Goal: Contribute content

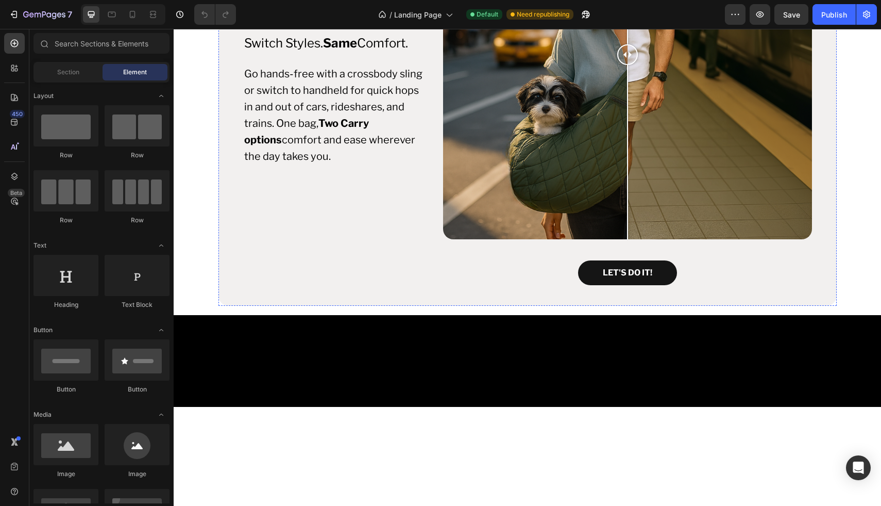
scroll to position [356, 0]
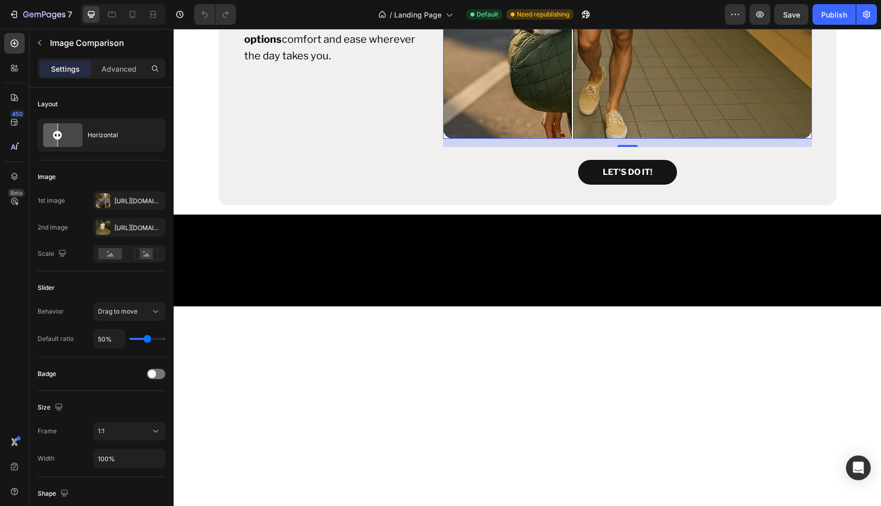
drag, startPoint x: 500, startPoint y: 341, endPoint x: 579, endPoint y: 337, distance: 79.0
click at [131, 197] on div "Https://cdn.Shopify.Com/s/files/1/0764/7304/1145/files/gempages_582444079028110…" at bounding box center [129, 200] width 30 height 9
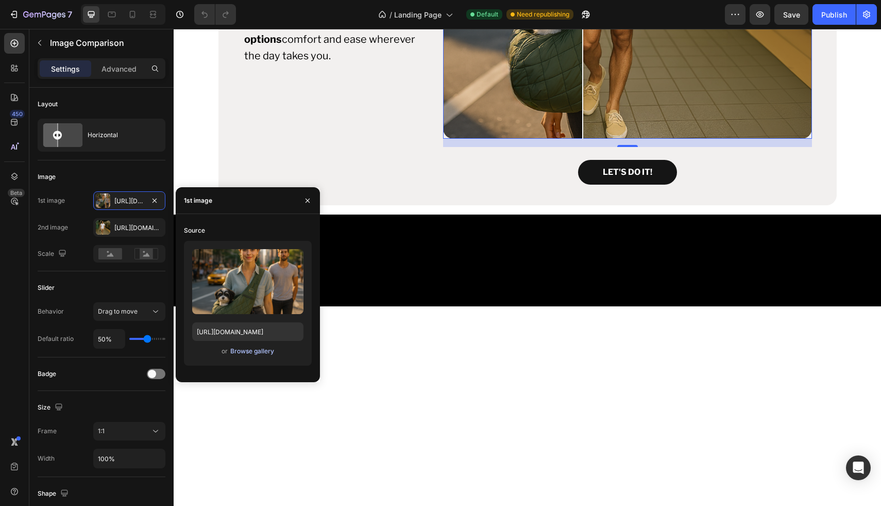
click at [245, 349] on div "Browse gallery" at bounding box center [252, 350] width 44 height 9
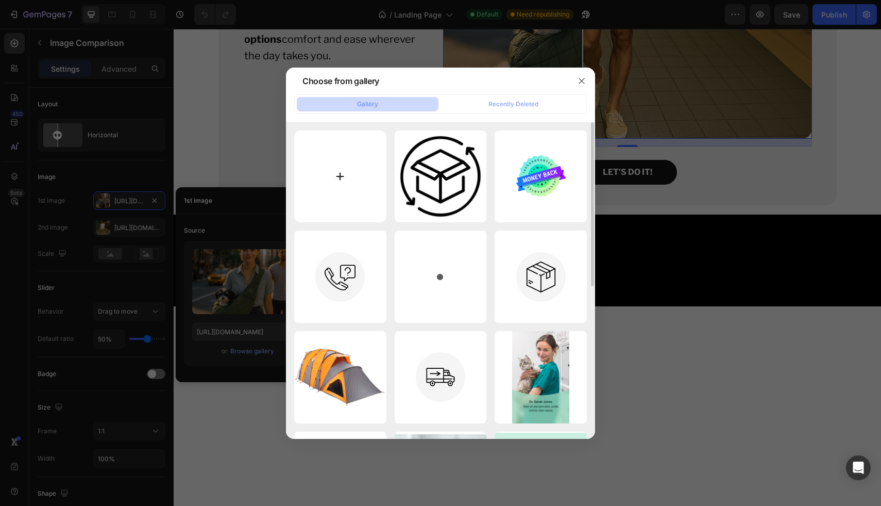
click at [337, 183] on input "file" at bounding box center [340, 176] width 92 height 92
type input "C:\fakepath\Urban Life Style (4).png"
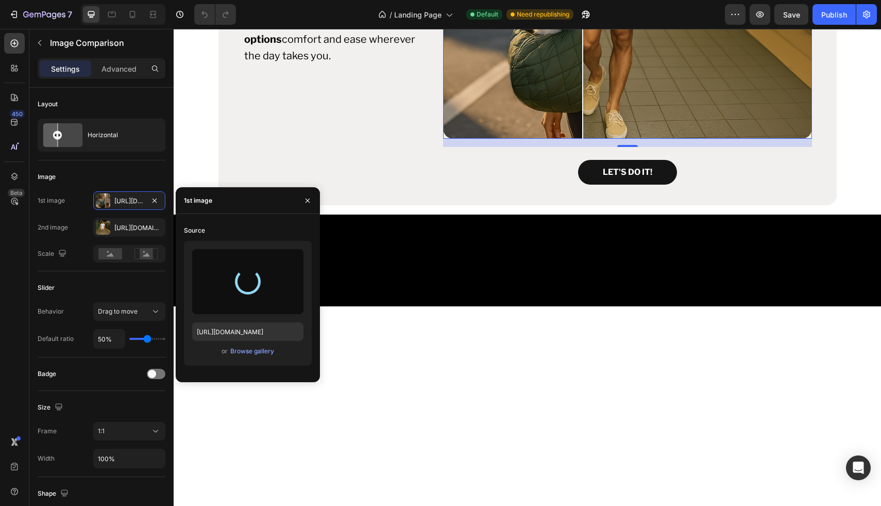
type input "https://cdn.shopify.com/s/files/1/0764/7304/1145/files/gempages_582444079028110…"
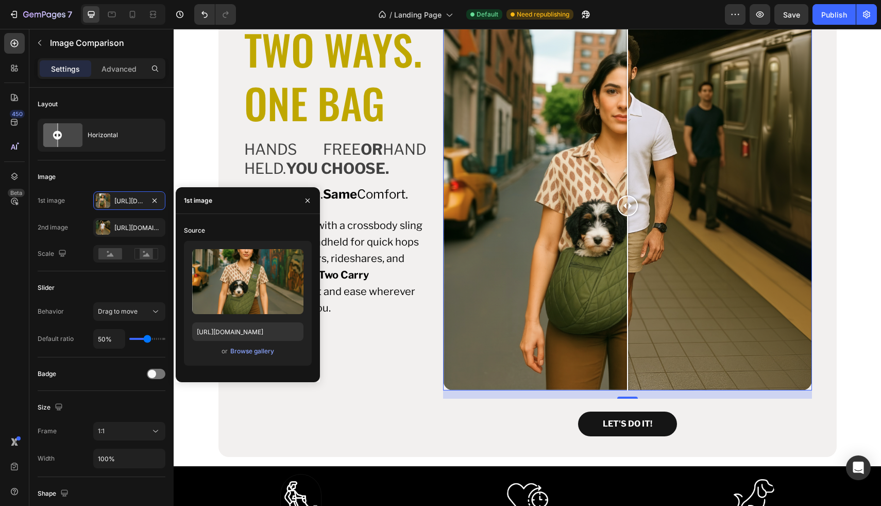
scroll to position [466, 0]
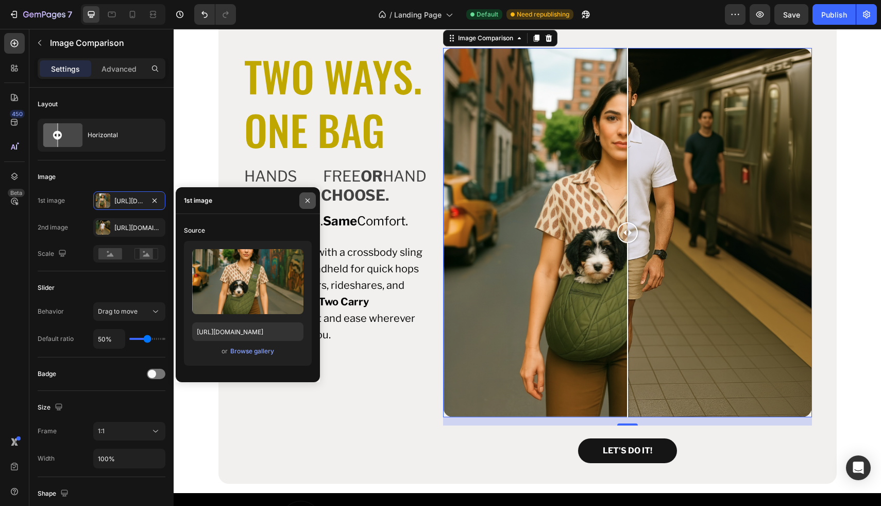
click at [308, 196] on icon "button" at bounding box center [308, 200] width 8 height 8
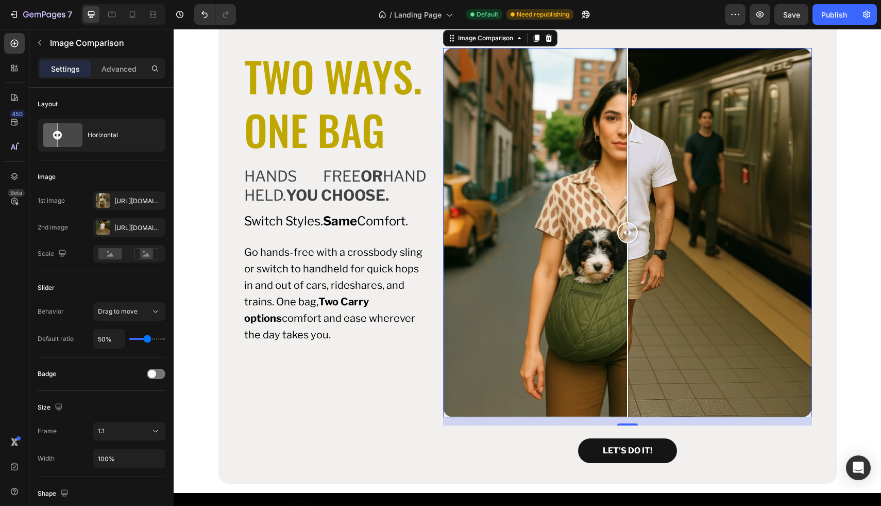
scroll to position [446, 0]
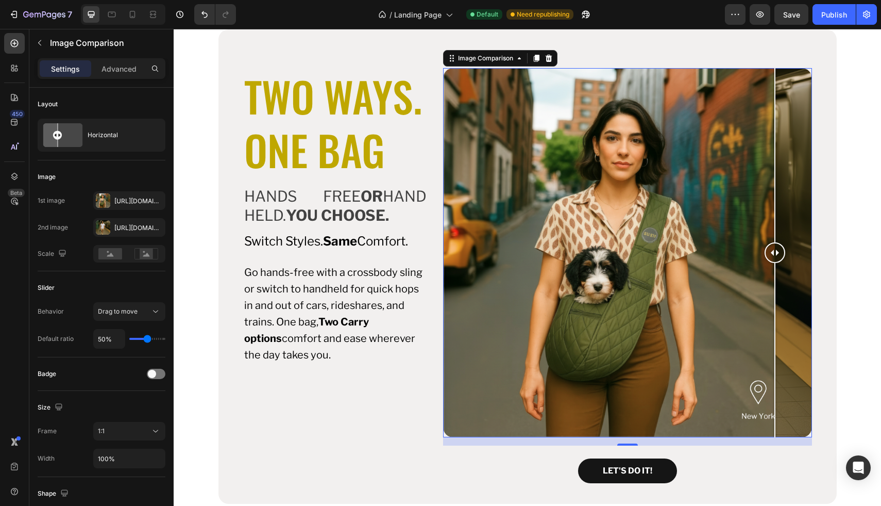
drag, startPoint x: 631, startPoint y: 249, endPoint x: 771, endPoint y: 247, distance: 140.2
click at [771, 247] on div at bounding box center [775, 252] width 21 height 21
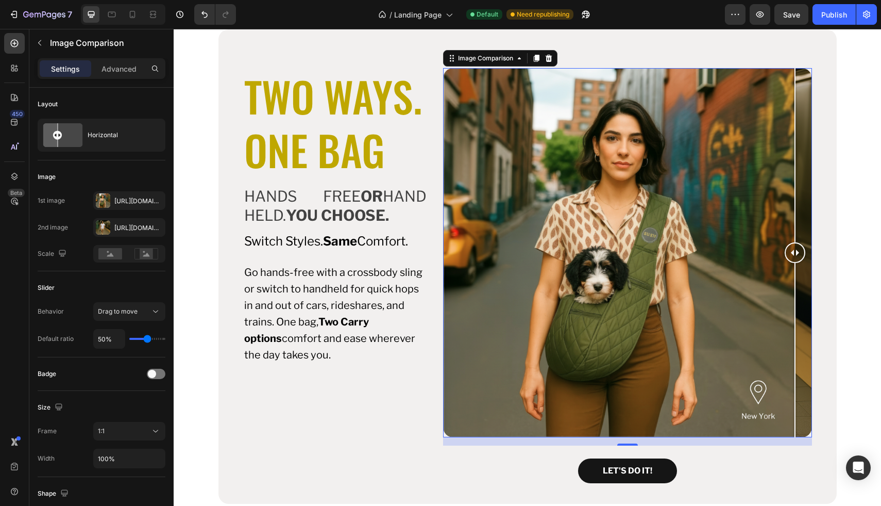
drag, startPoint x: 777, startPoint y: 248, endPoint x: 791, endPoint y: 256, distance: 15.7
click at [791, 256] on div at bounding box center [795, 252] width 21 height 21
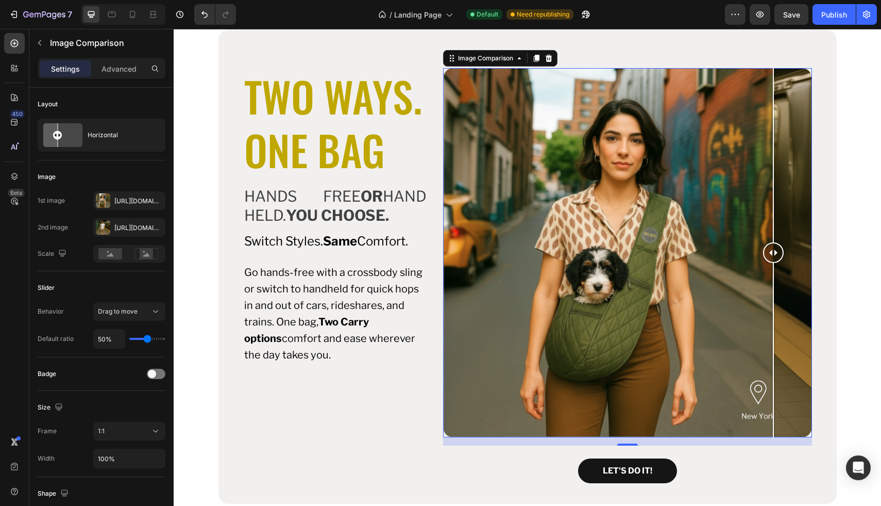
drag, startPoint x: 795, startPoint y: 248, endPoint x: 769, endPoint y: 283, distance: 42.8
click at [769, 283] on div at bounding box center [773, 252] width 21 height 369
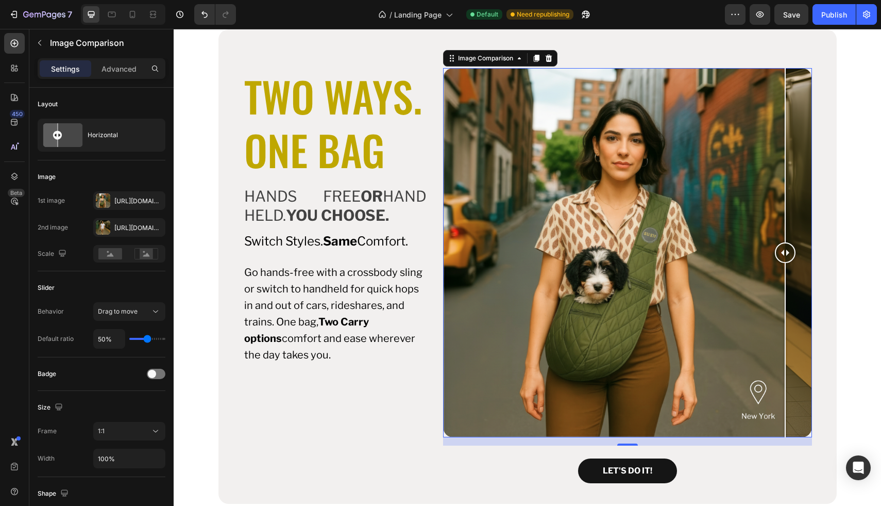
drag, startPoint x: 770, startPoint y: 257, endPoint x: 781, endPoint y: 258, distance: 10.9
click at [781, 258] on div at bounding box center [785, 252] width 21 height 21
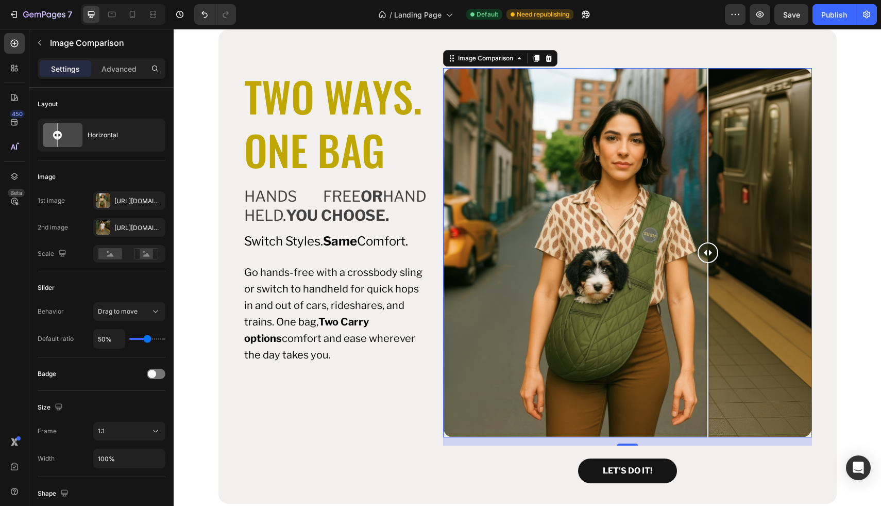
drag, startPoint x: 776, startPoint y: 255, endPoint x: 704, endPoint y: 255, distance: 72.2
click at [704, 255] on div at bounding box center [708, 252] width 21 height 21
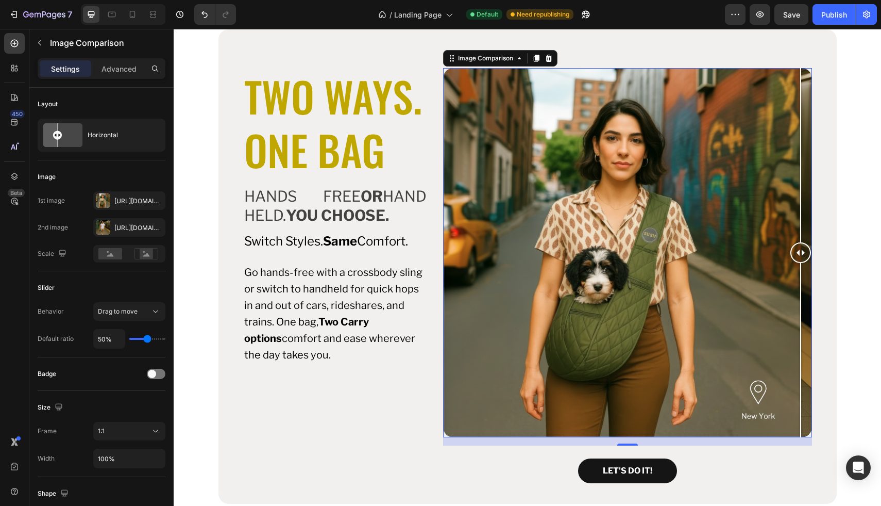
drag, startPoint x: 702, startPoint y: 254, endPoint x: 881, endPoint y: 311, distance: 187.8
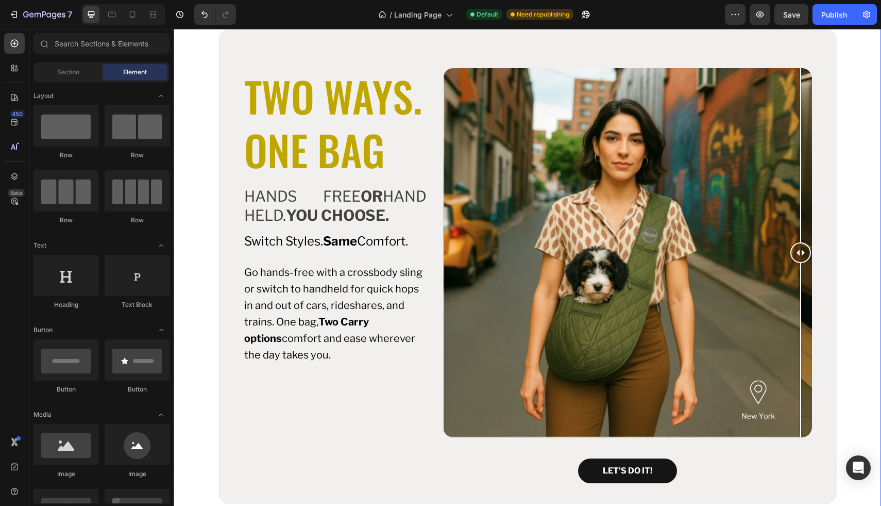
drag, startPoint x: 795, startPoint y: 254, endPoint x: 831, endPoint y: 271, distance: 39.9
click at [833, 271] on div "Two Ways. One Bag Heading Hands Free or Hand Held. You Choose. Text block Switc…" at bounding box center [527, 272] width 692 height 513
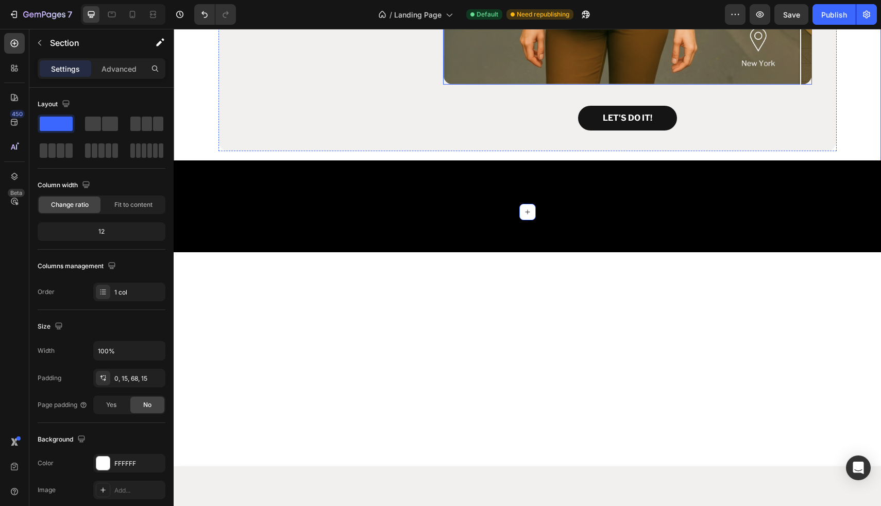
scroll to position [417, 0]
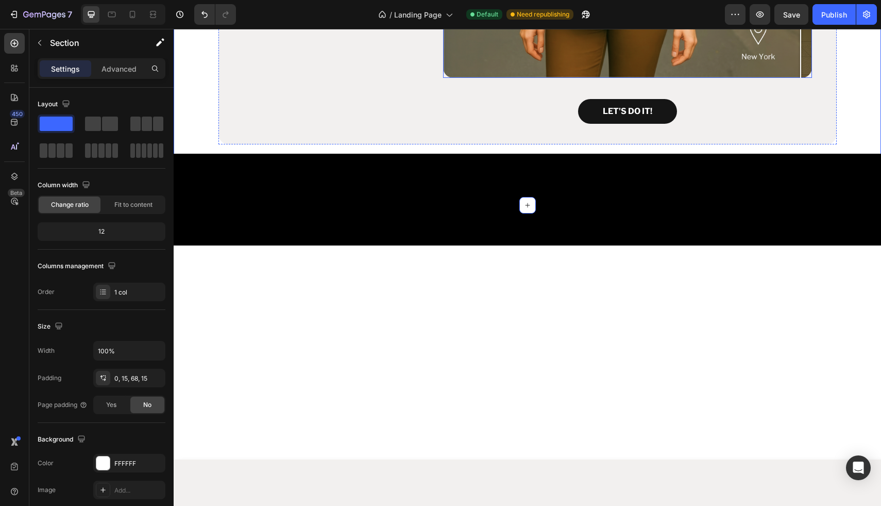
drag, startPoint x: 796, startPoint y: 279, endPoint x: 801, endPoint y: 272, distance: 8.9
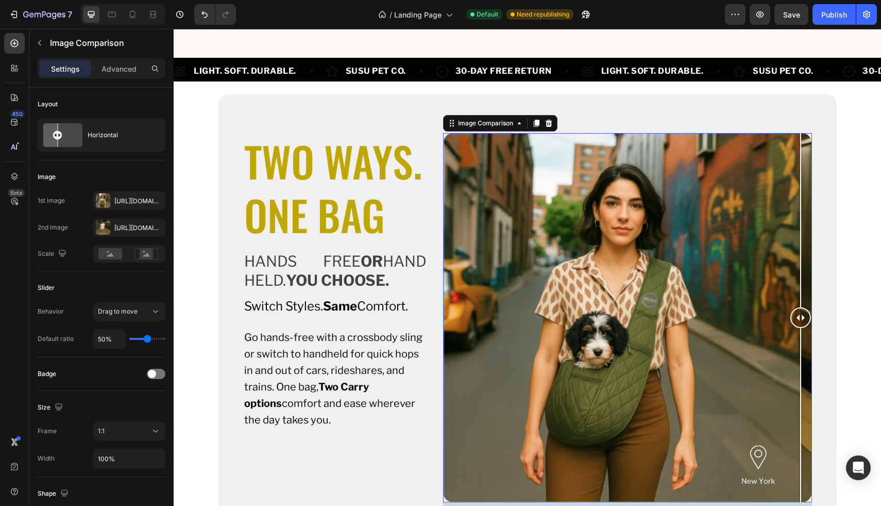
scroll to position [374, 0]
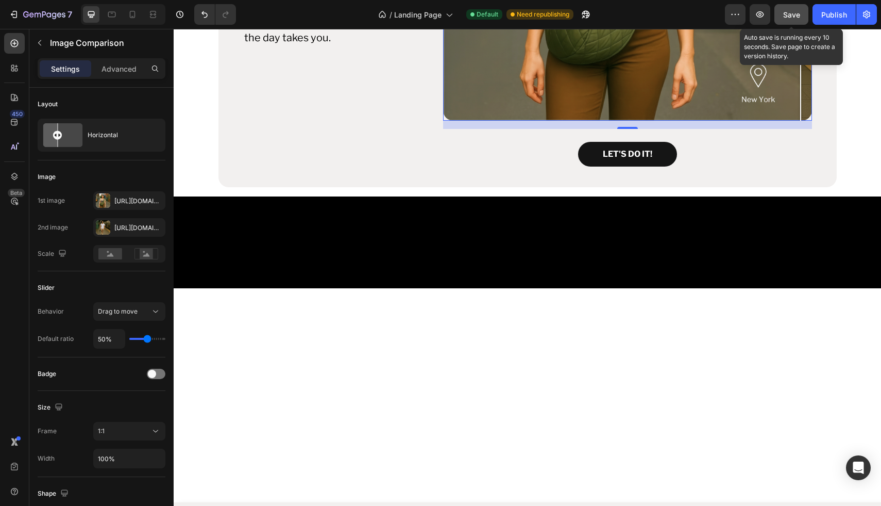
click at [785, 16] on span "Save" at bounding box center [791, 14] width 17 height 9
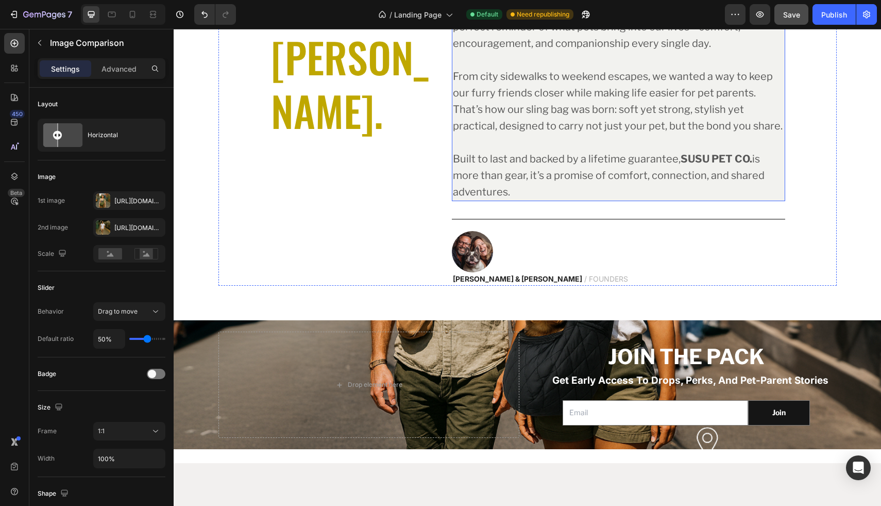
scroll to position [2936, 0]
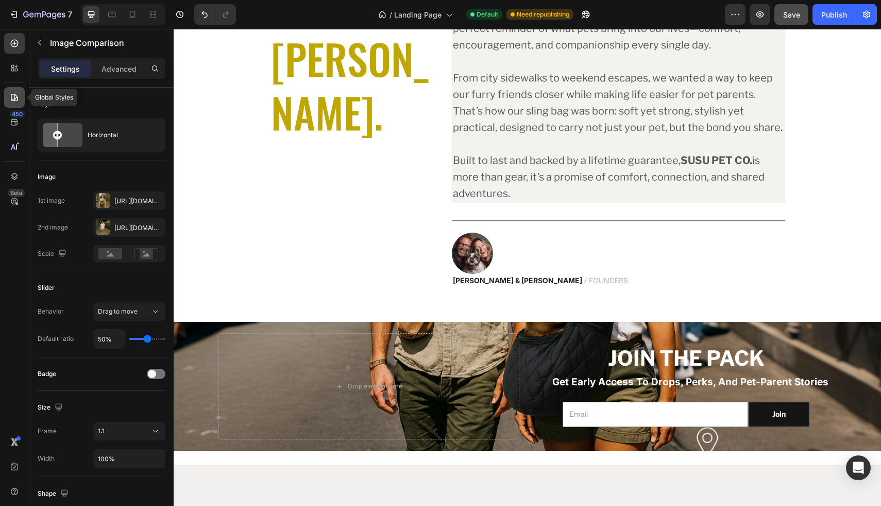
click at [13, 99] on icon at bounding box center [14, 97] width 10 height 10
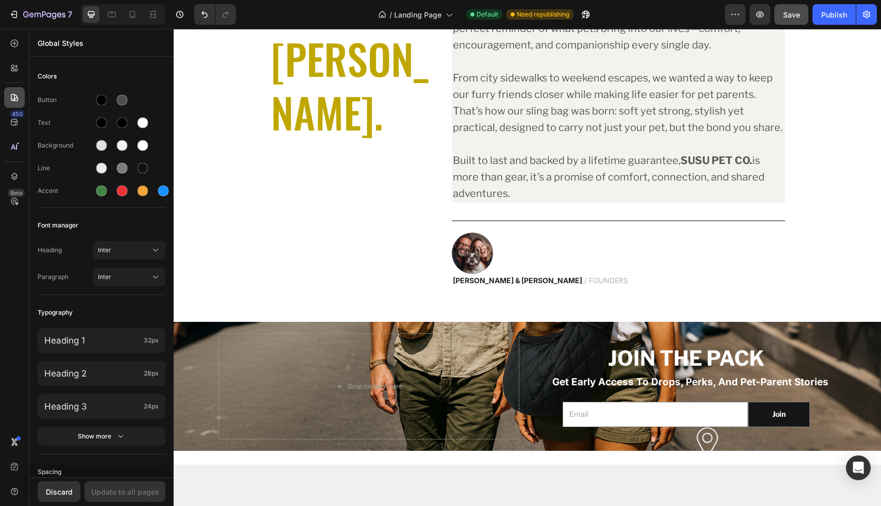
click at [13, 99] on icon at bounding box center [14, 97] width 10 height 10
click at [12, 69] on icon at bounding box center [12, 70] width 3 height 3
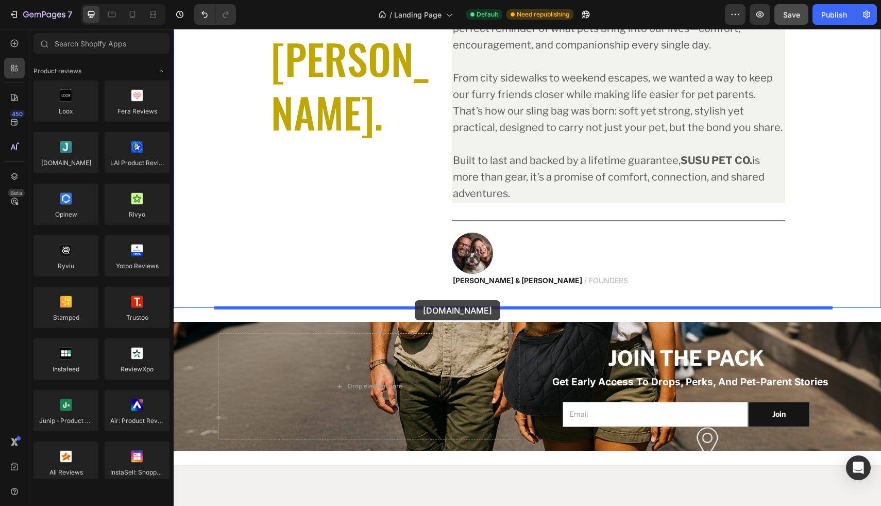
drag, startPoint x: 237, startPoint y: 184, endPoint x: 415, endPoint y: 300, distance: 212.7
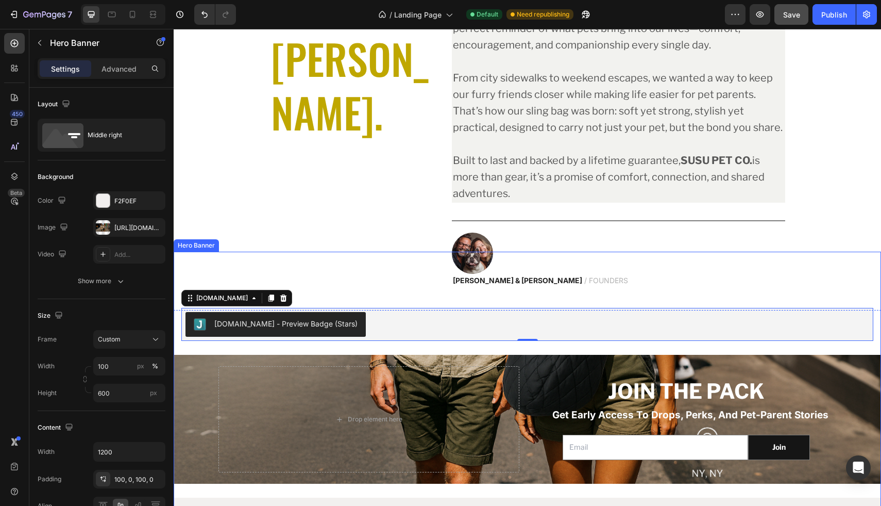
click at [293, 330] on div "JOIN THE PACK Heading get early access to drops, perks, and pet-parent stories …" at bounding box center [528, 405] width 708 height 309
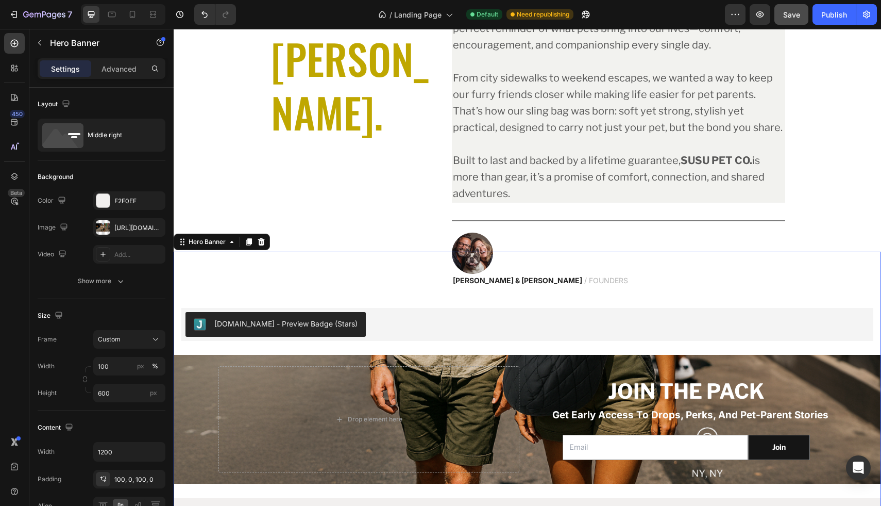
click at [290, 329] on div "JOIN THE PACK Heading get early access to drops, perks, and pet-parent stories …" at bounding box center [528, 405] width 708 height 309
click at [251, 330] on div "JOIN THE PACK Heading get early access to drops, perks, and pet-parent stories …" at bounding box center [528, 405] width 708 height 309
click at [308, 324] on div "JOIN THE PACK Heading get early access to drops, perks, and pet-parent stories …" at bounding box center [528, 405] width 708 height 309
click at [285, 325] on div "JOIN THE PACK Heading get early access to drops, perks, and pet-parent stories …" at bounding box center [528, 405] width 708 height 309
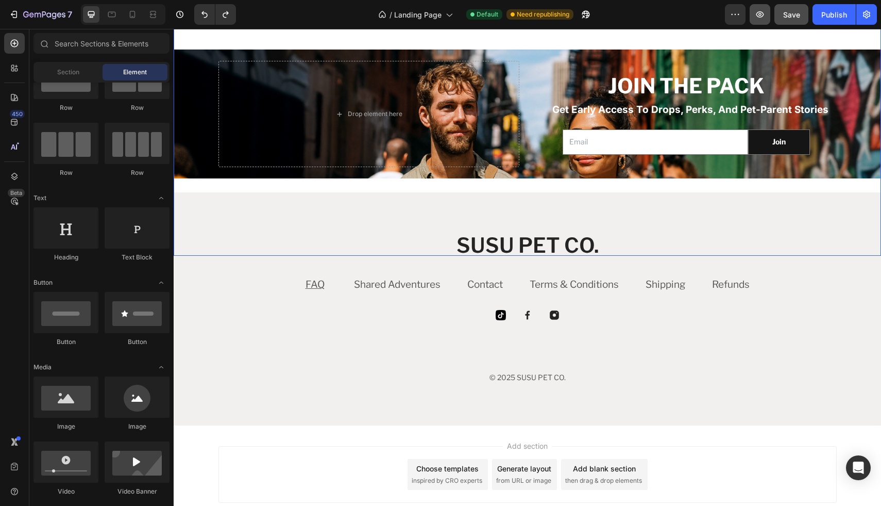
scroll to position [3164, 0]
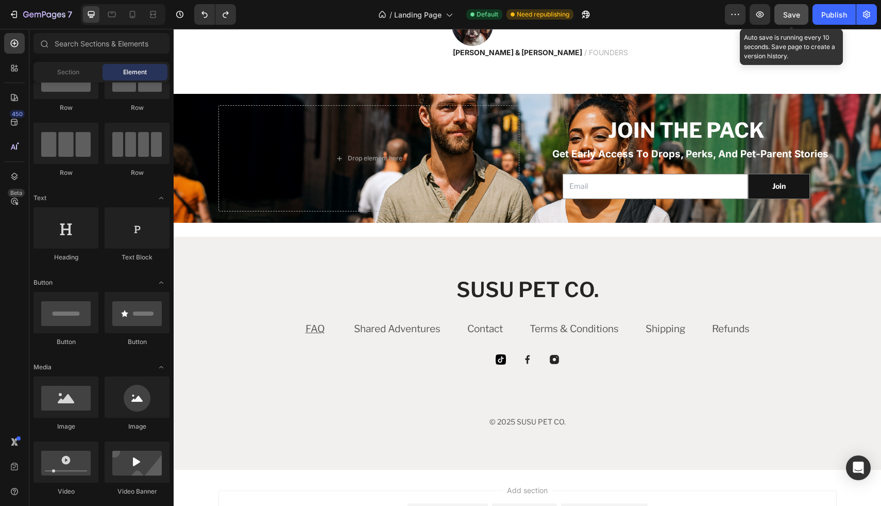
click at [787, 13] on span "Save" at bounding box center [791, 14] width 17 height 9
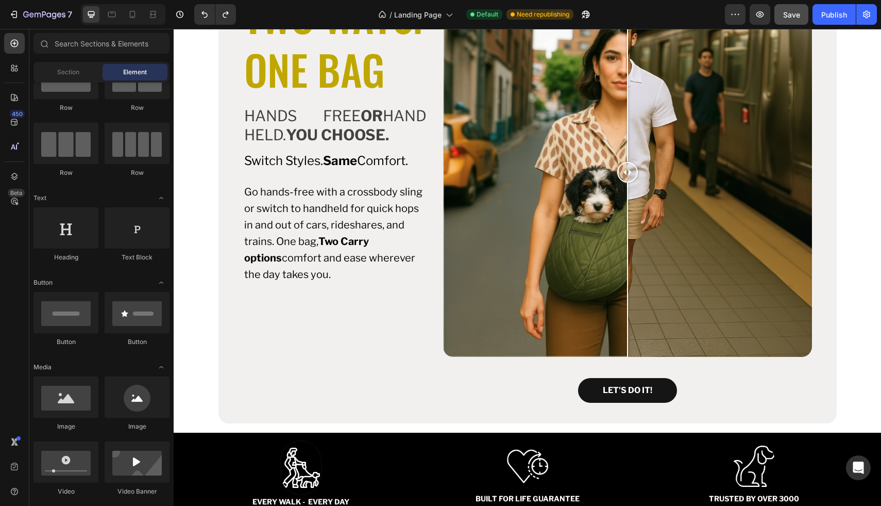
scroll to position [413, 0]
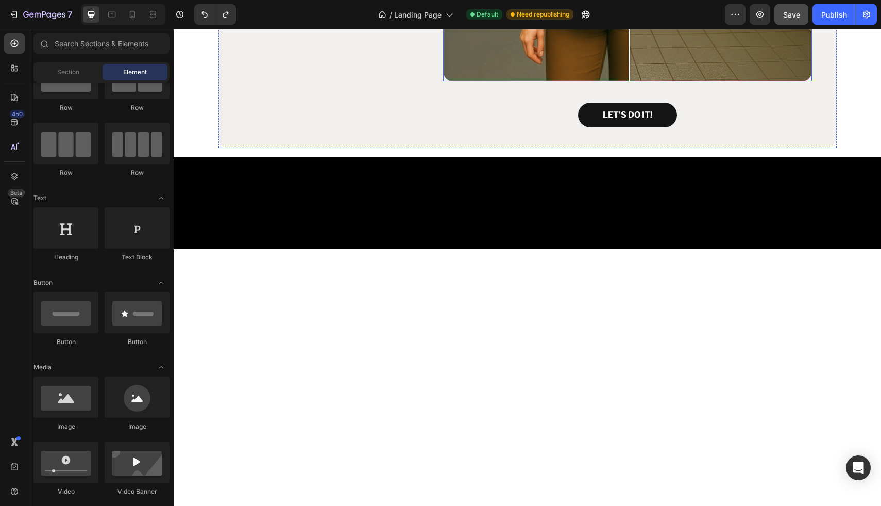
drag, startPoint x: 625, startPoint y: 285, endPoint x: 643, endPoint y: 281, distance: 17.9
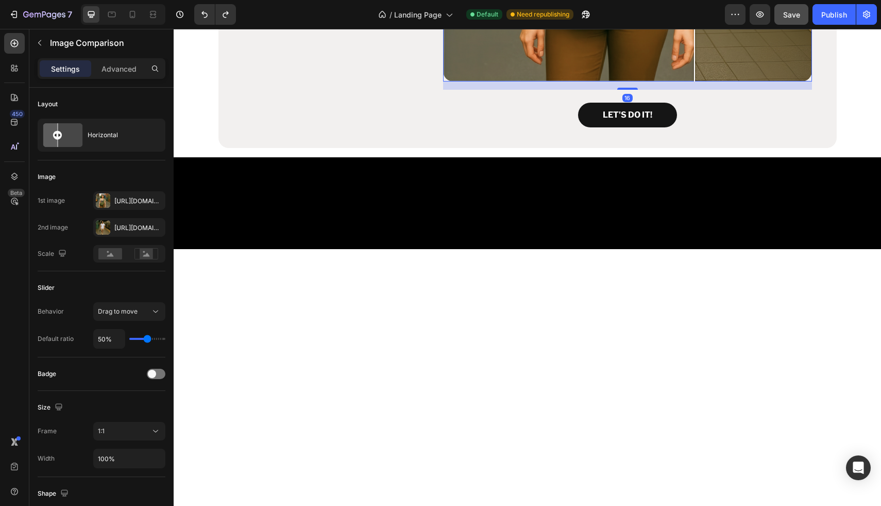
drag, startPoint x: 642, startPoint y: 282, endPoint x: 691, endPoint y: 283, distance: 49.0
click at [800, 15] on button "Save" at bounding box center [792, 14] width 34 height 21
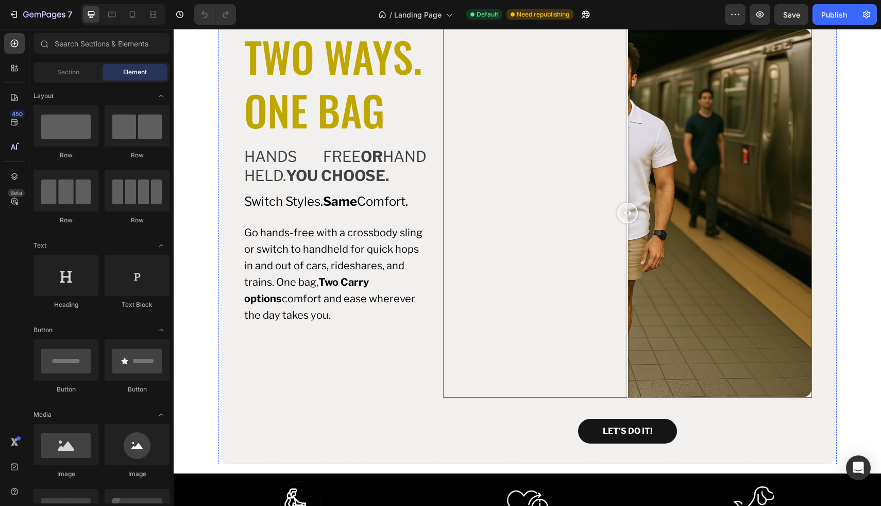
scroll to position [492, 0]
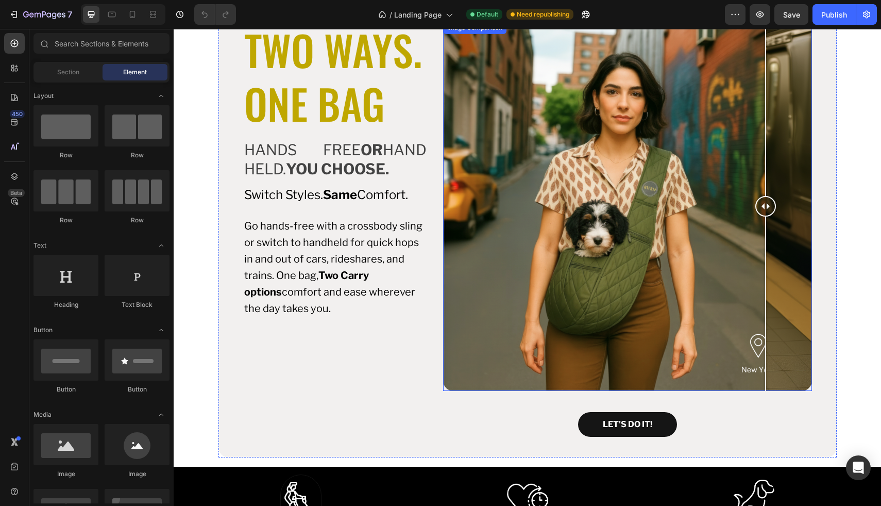
drag, startPoint x: 624, startPoint y: 210, endPoint x: 762, endPoint y: 219, distance: 138.4
click at [762, 219] on div at bounding box center [766, 206] width 21 height 369
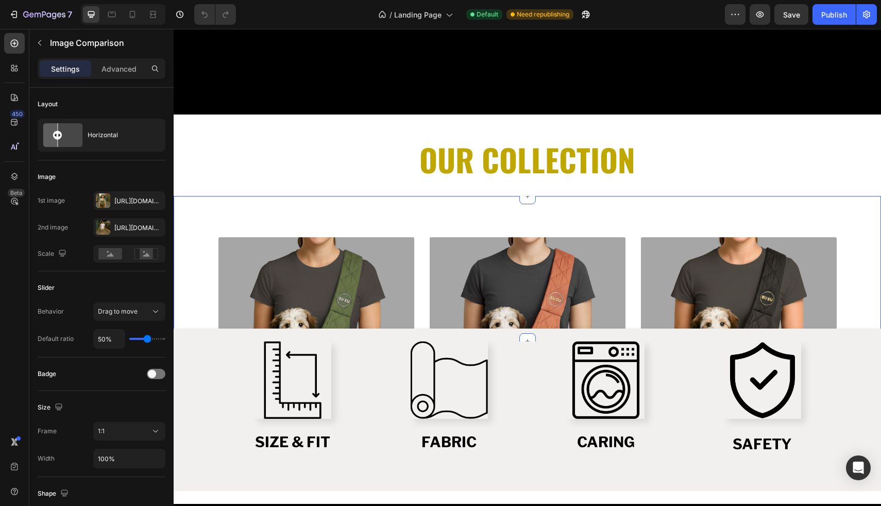
scroll to position [1049, 0]
